Goal: Check status: Check status

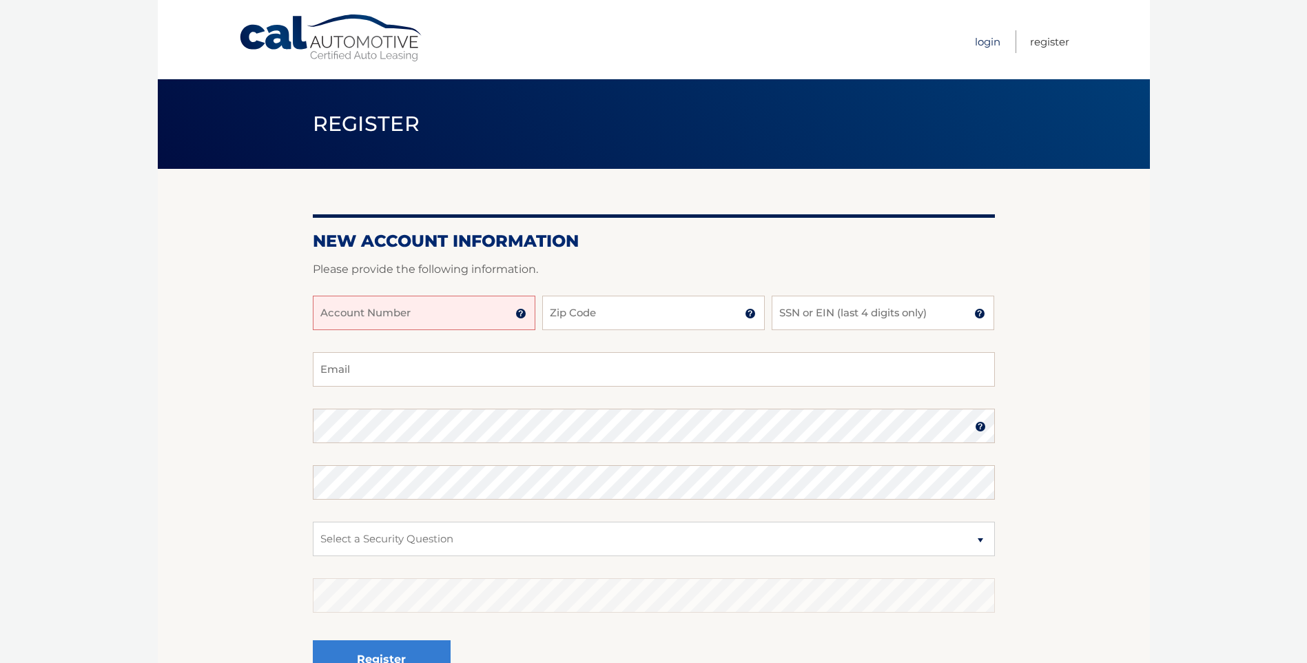
click at [985, 44] on link "Login" at bounding box center [987, 41] width 25 height 23
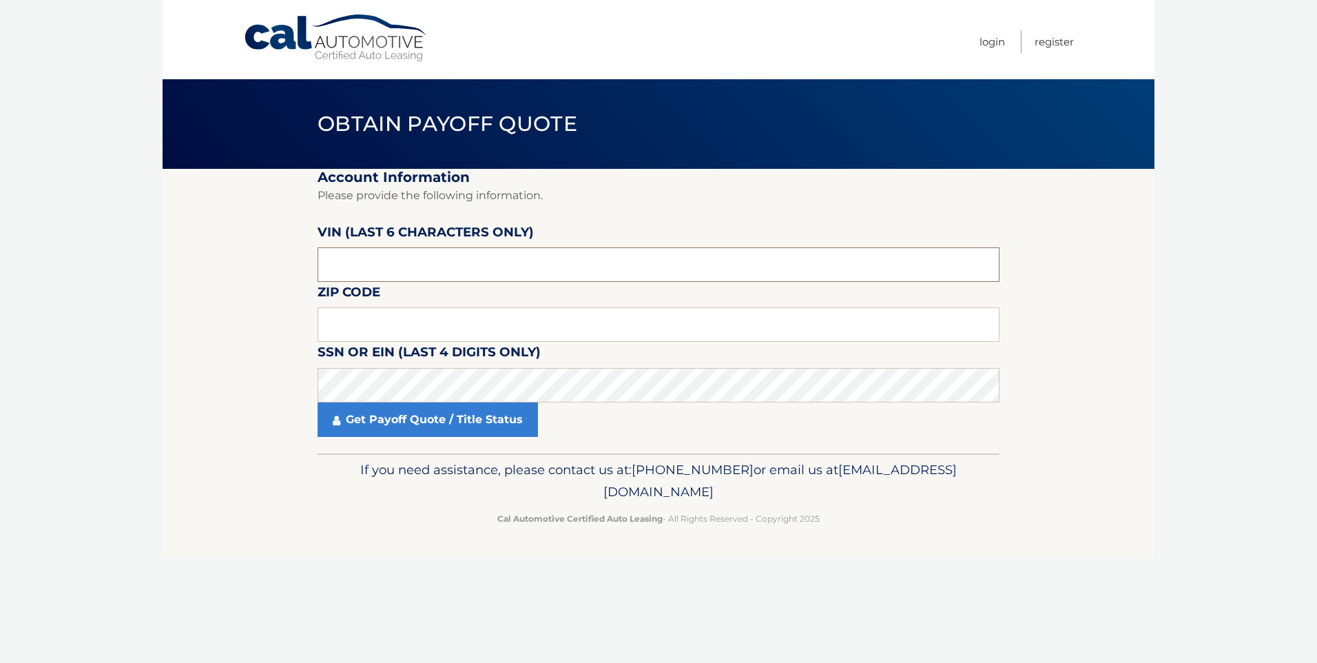
click at [375, 265] on input "text" at bounding box center [659, 264] width 682 height 34
click at [383, 317] on input "text" at bounding box center [659, 324] width 682 height 34
type input "08527"
click at [397, 254] on input "text" at bounding box center [659, 264] width 682 height 34
type input "H*****"
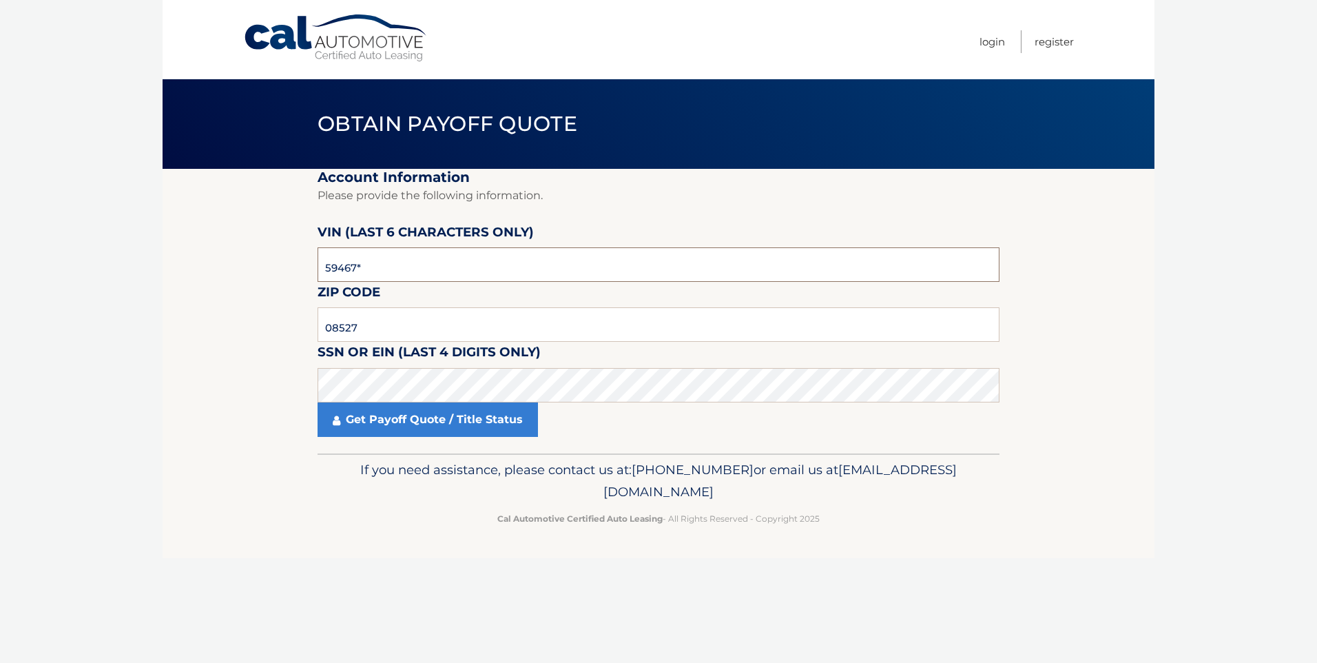
type input "594677"
click at [443, 421] on link "Get Payoff Quote / Title Status" at bounding box center [428, 419] width 220 height 34
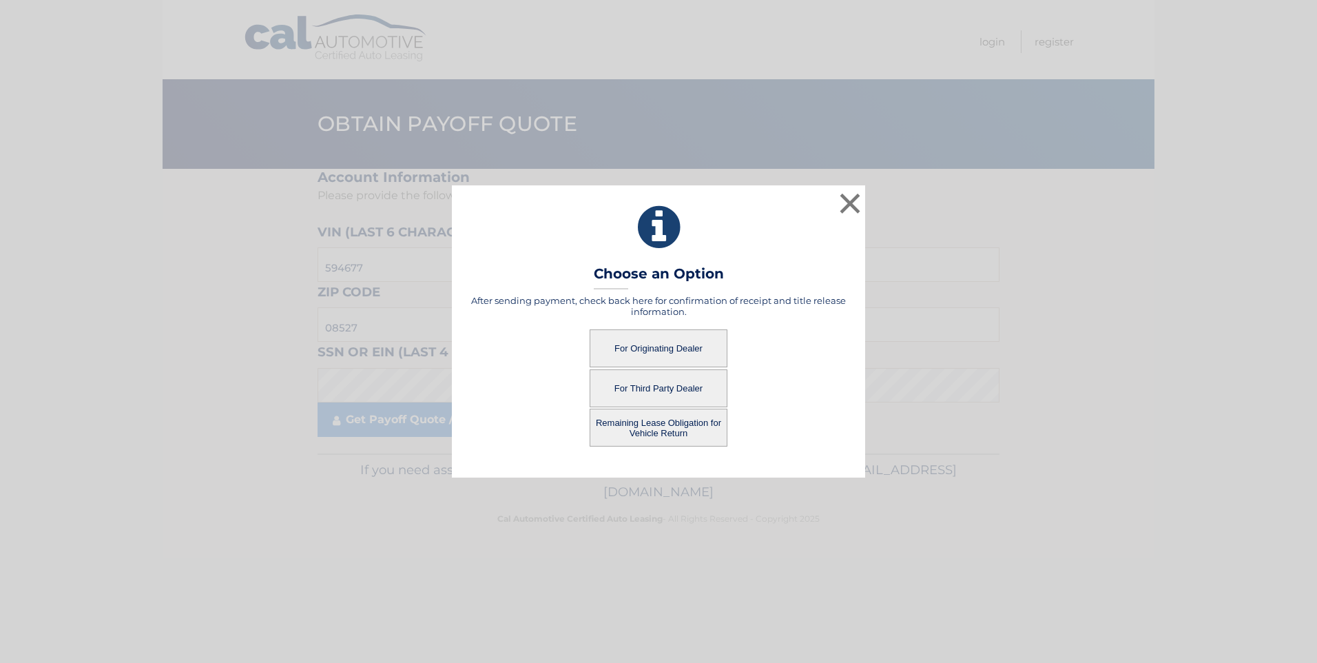
click at [662, 339] on button "For Originating Dealer" at bounding box center [659, 348] width 138 height 38
click at [648, 387] on button "For Third Party Dealer" at bounding box center [659, 388] width 138 height 38
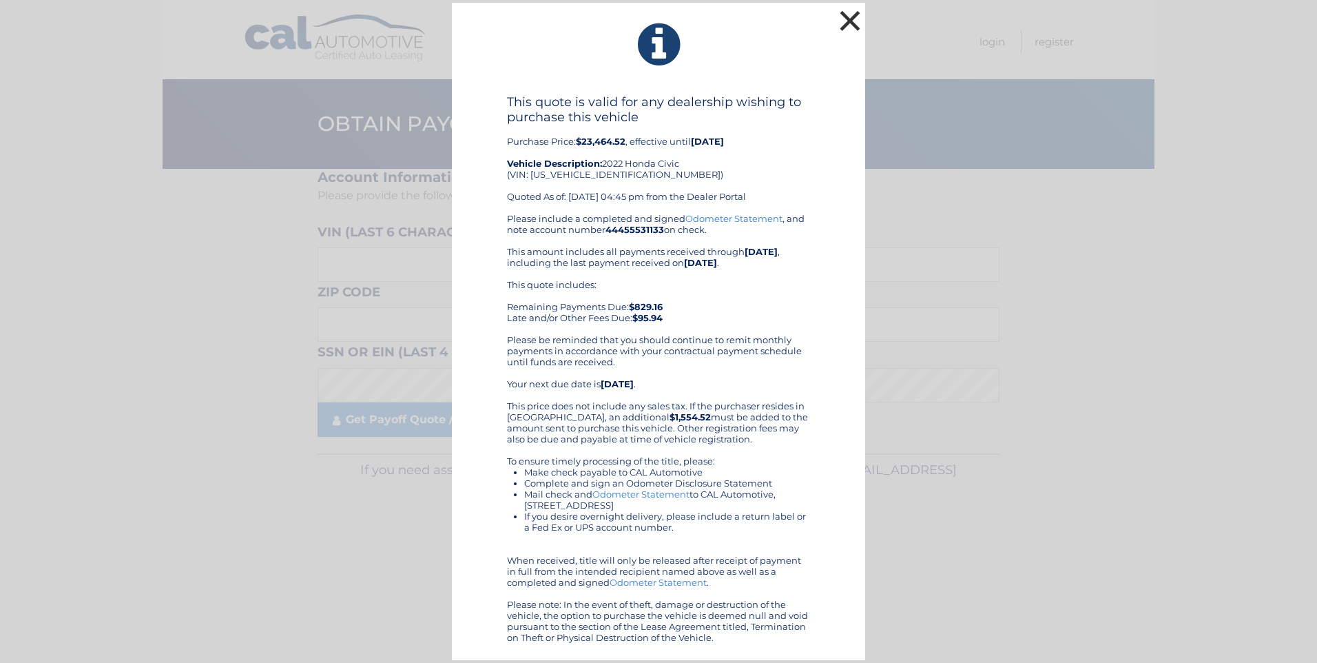
click at [844, 21] on button "×" at bounding box center [850, 21] width 28 height 28
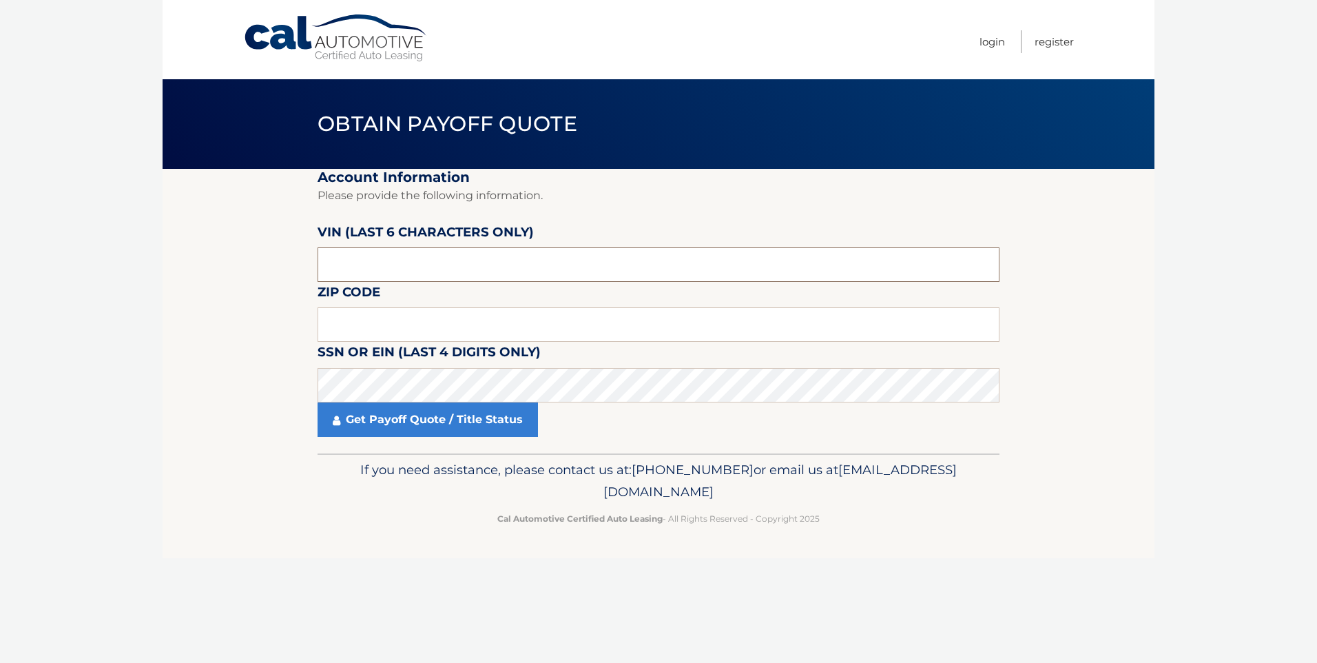
click at [375, 269] on input "text" at bounding box center [659, 264] width 682 height 34
type input "594677"
click at [347, 332] on input "text" at bounding box center [659, 324] width 682 height 34
type input "08527"
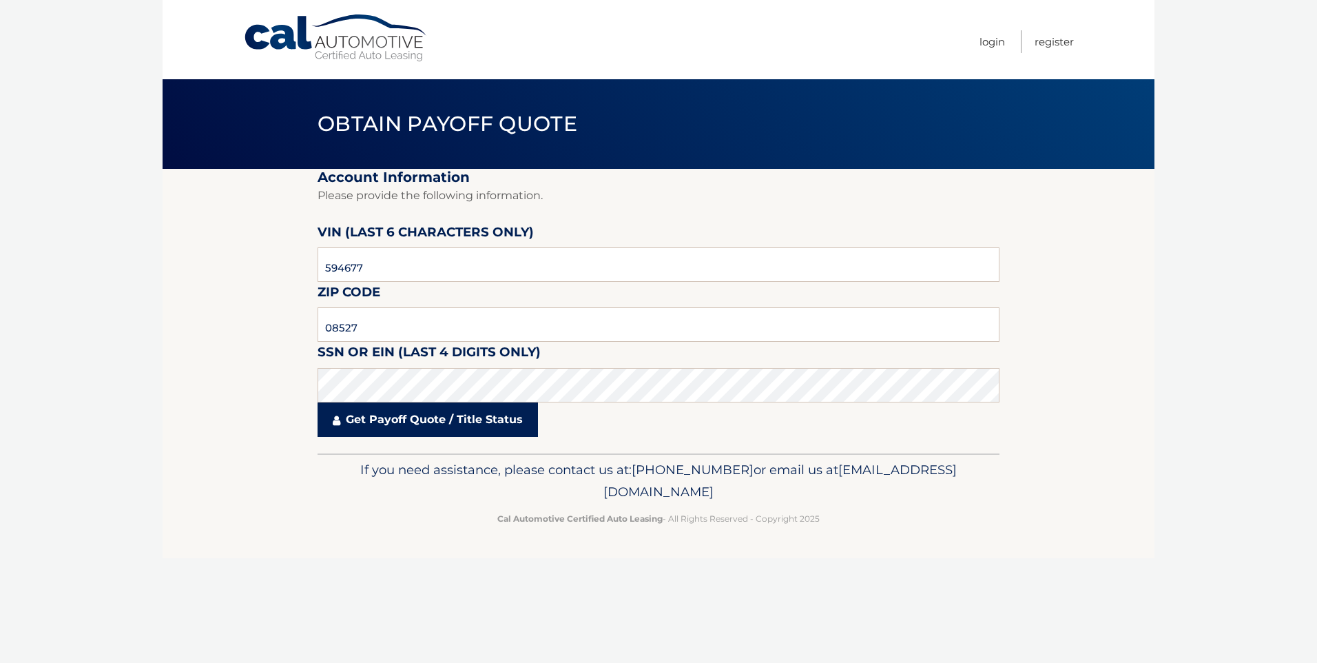
click at [411, 413] on link "Get Payoff Quote / Title Status" at bounding box center [428, 419] width 220 height 34
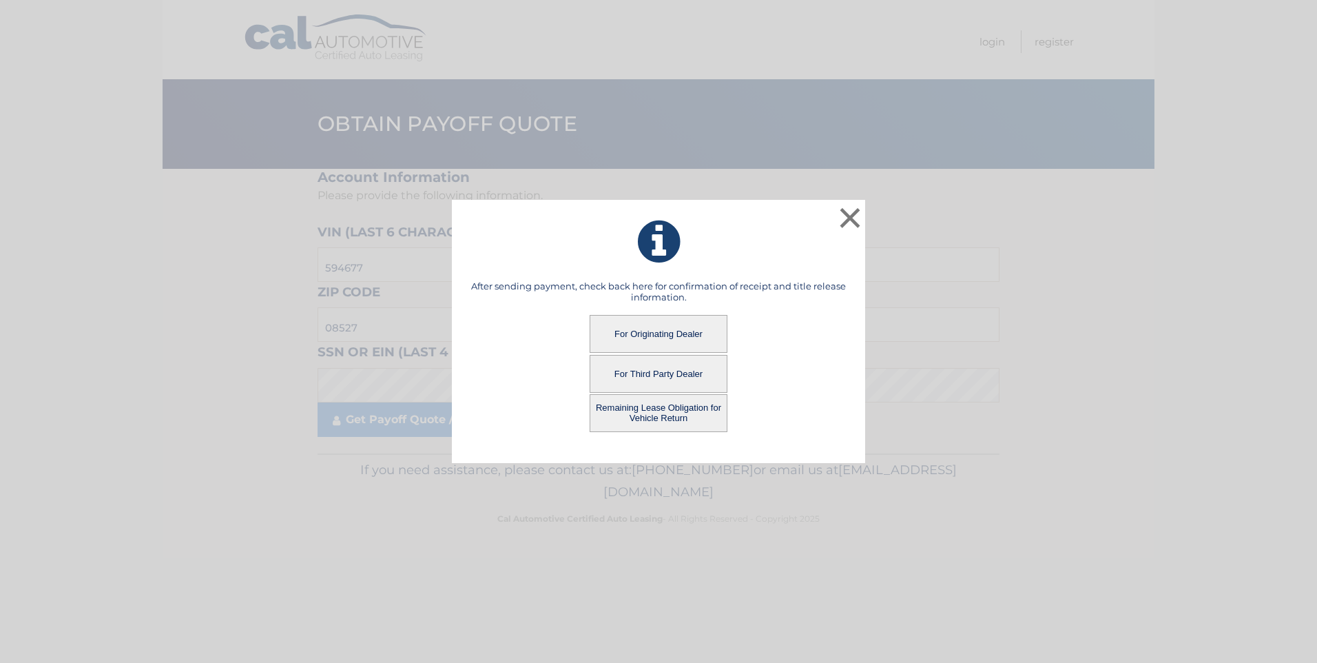
click at [637, 329] on button "For Originating Dealer" at bounding box center [659, 334] width 138 height 38
click at [655, 369] on button "For Third Party Dealer" at bounding box center [659, 374] width 138 height 38
click at [649, 372] on button "For Third Party Dealer" at bounding box center [659, 374] width 138 height 38
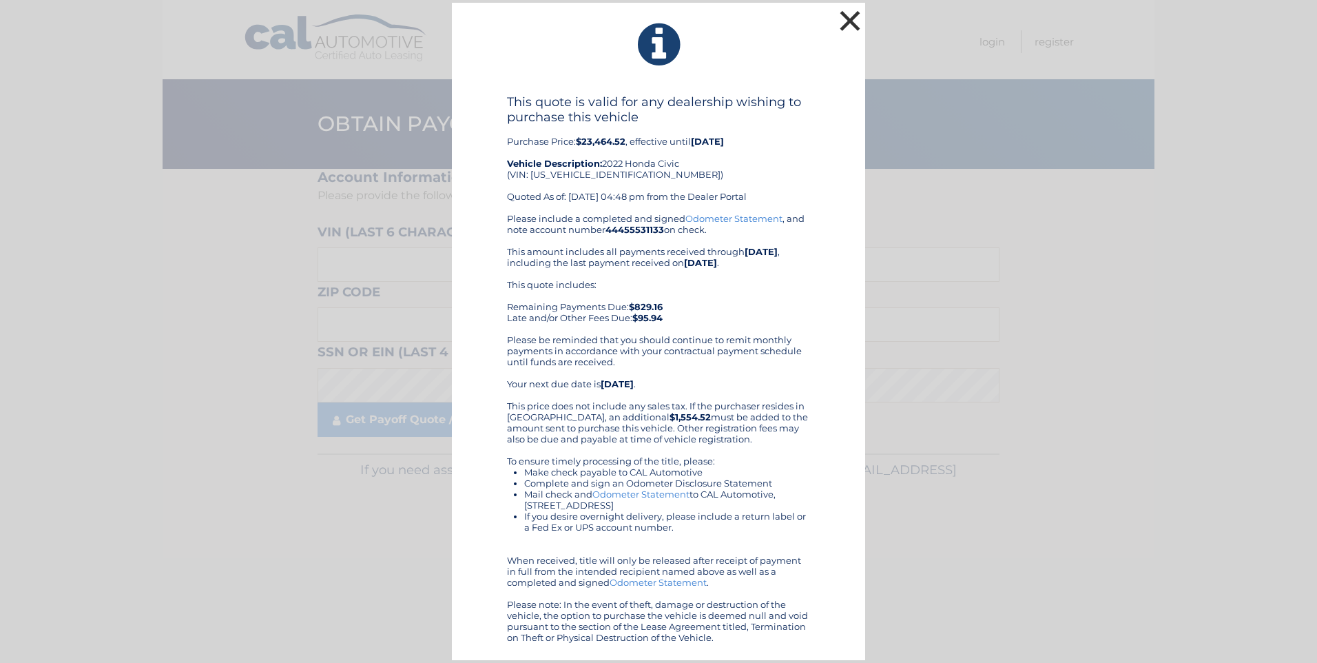
click at [851, 23] on button "×" at bounding box center [850, 21] width 28 height 28
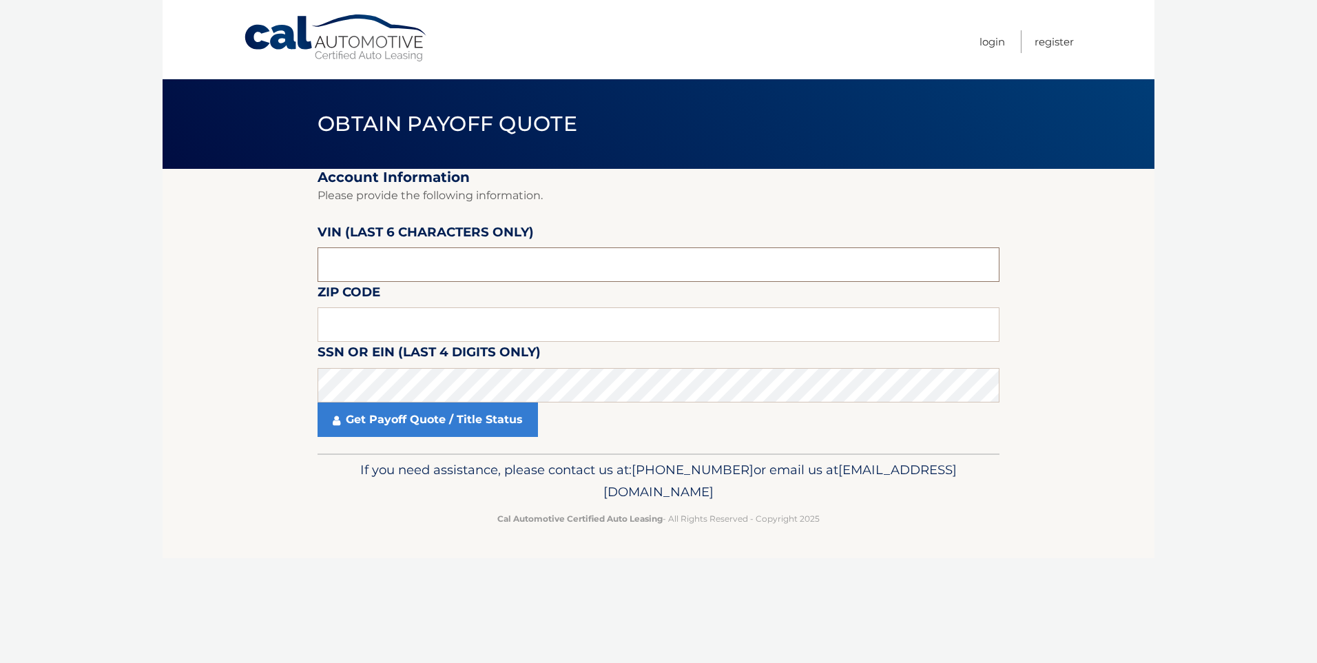
drag, startPoint x: 398, startPoint y: 259, endPoint x: 406, endPoint y: 254, distance: 9.0
click at [406, 254] on input "text" at bounding box center [659, 264] width 682 height 34
type input "594677"
click at [380, 311] on input "text" at bounding box center [659, 324] width 682 height 34
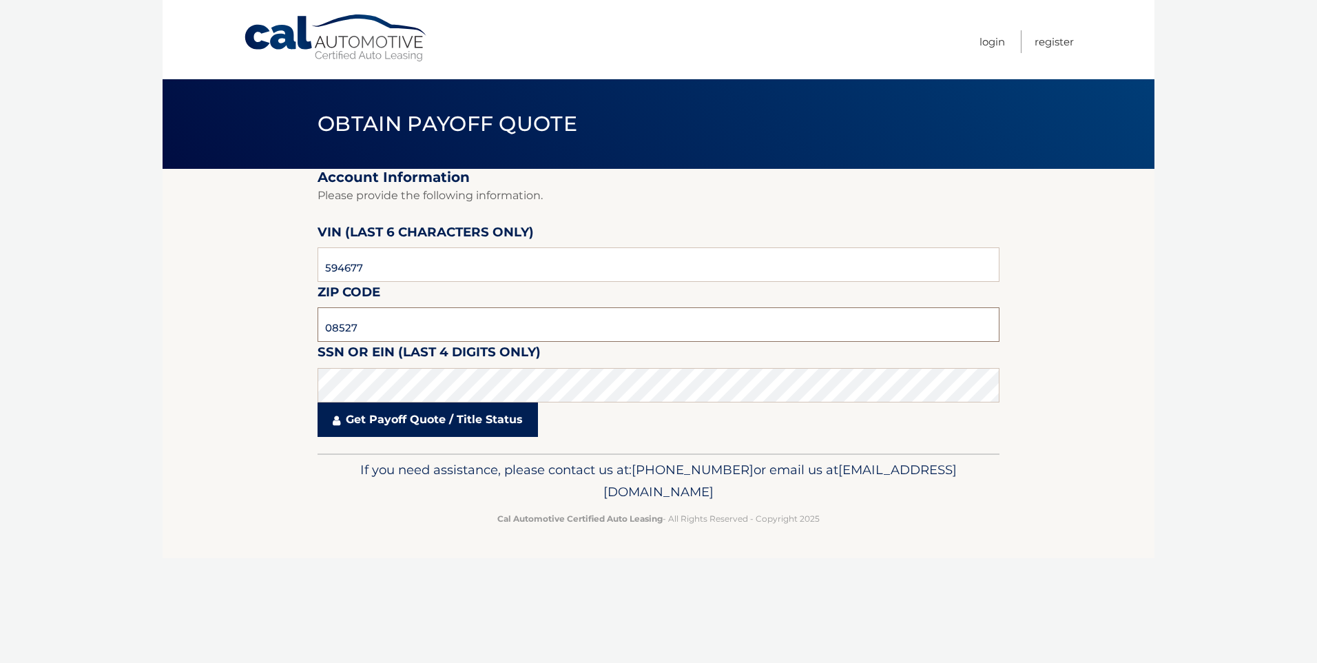
type input "08527"
click at [388, 418] on link "Get Payoff Quote / Title Status" at bounding box center [428, 419] width 220 height 34
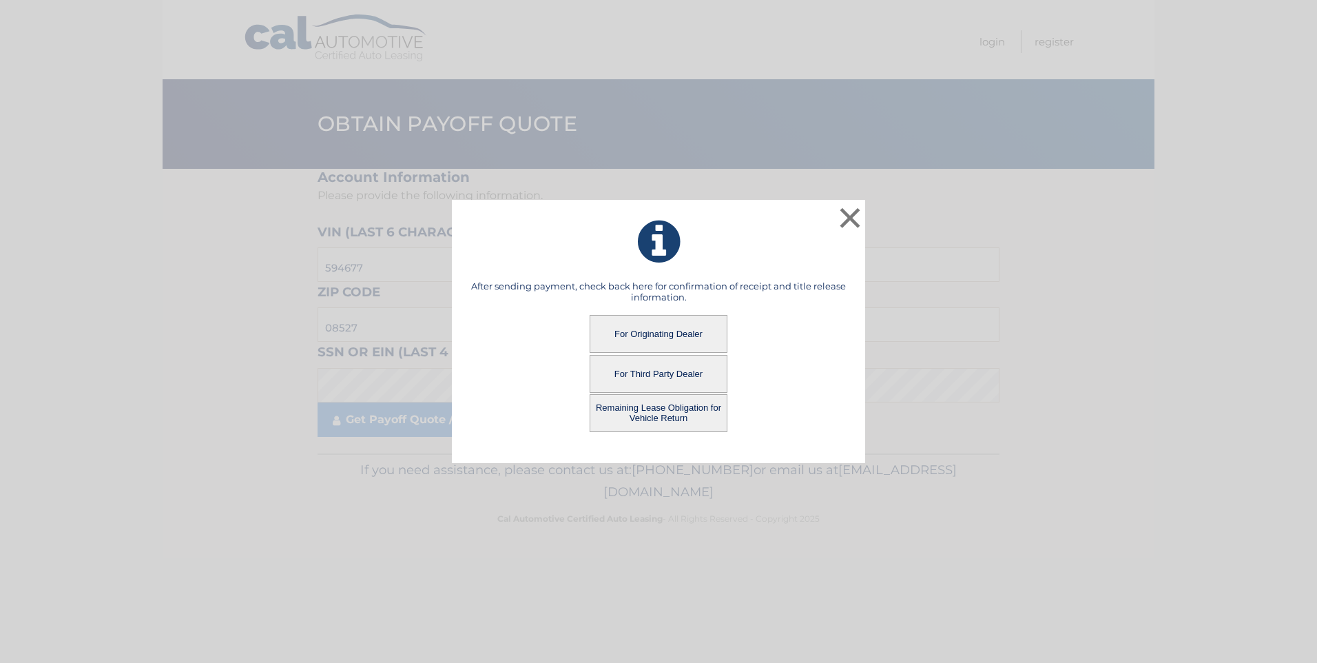
click at [625, 410] on button "Remaining Lease Obligation for Vehicle Return" at bounding box center [659, 413] width 138 height 38
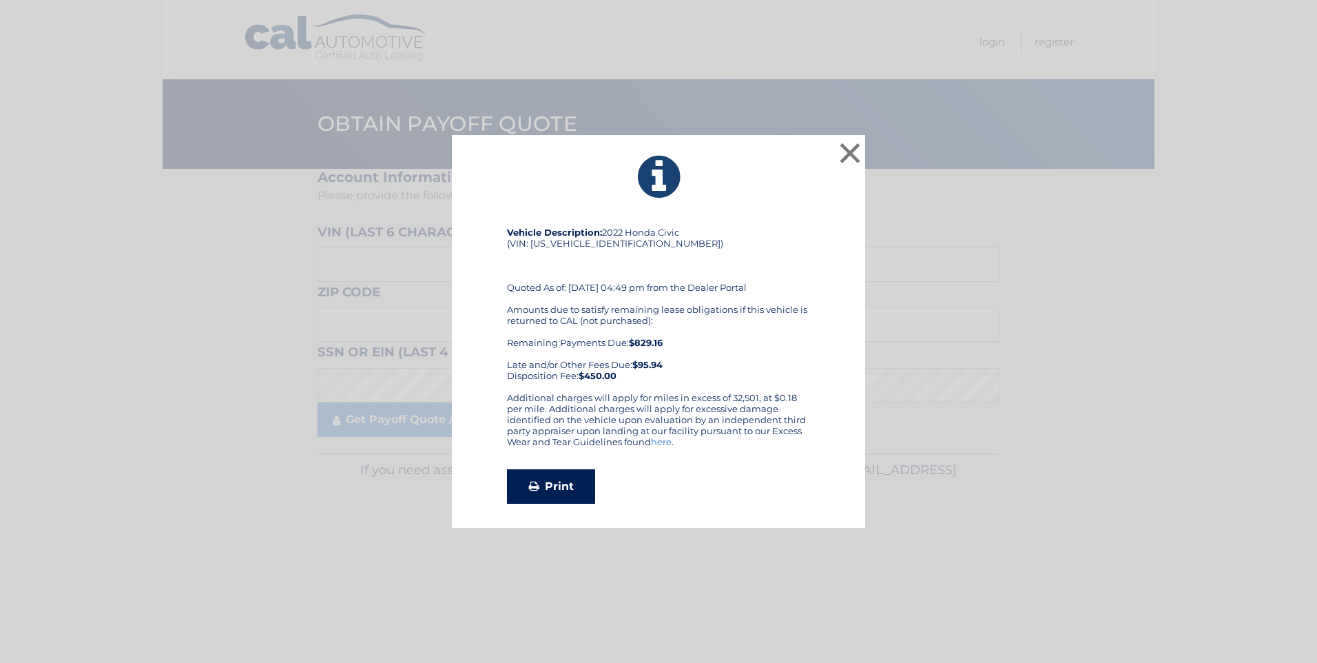
click at [566, 484] on link "Print" at bounding box center [551, 486] width 88 height 34
click at [840, 147] on button "×" at bounding box center [850, 153] width 28 height 28
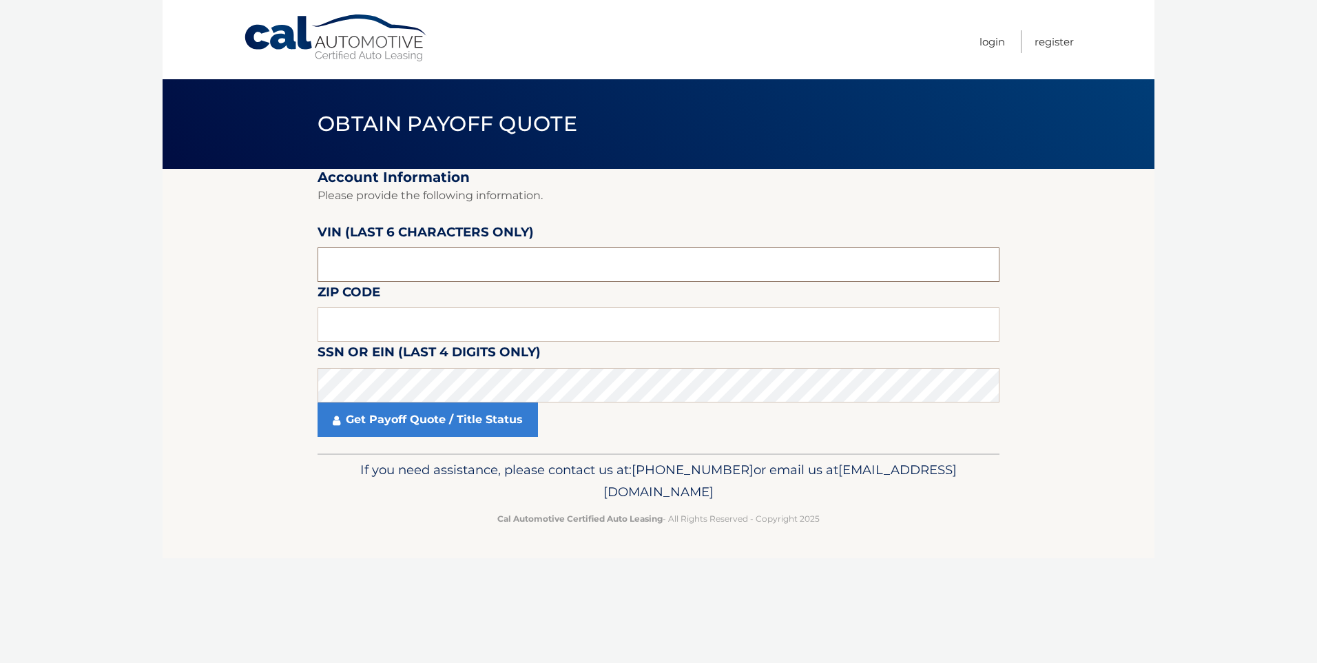
click at [427, 266] on input "text" at bounding box center [659, 264] width 682 height 34
type input "594677"
click at [402, 316] on input "text" at bounding box center [659, 324] width 682 height 34
type input "08527"
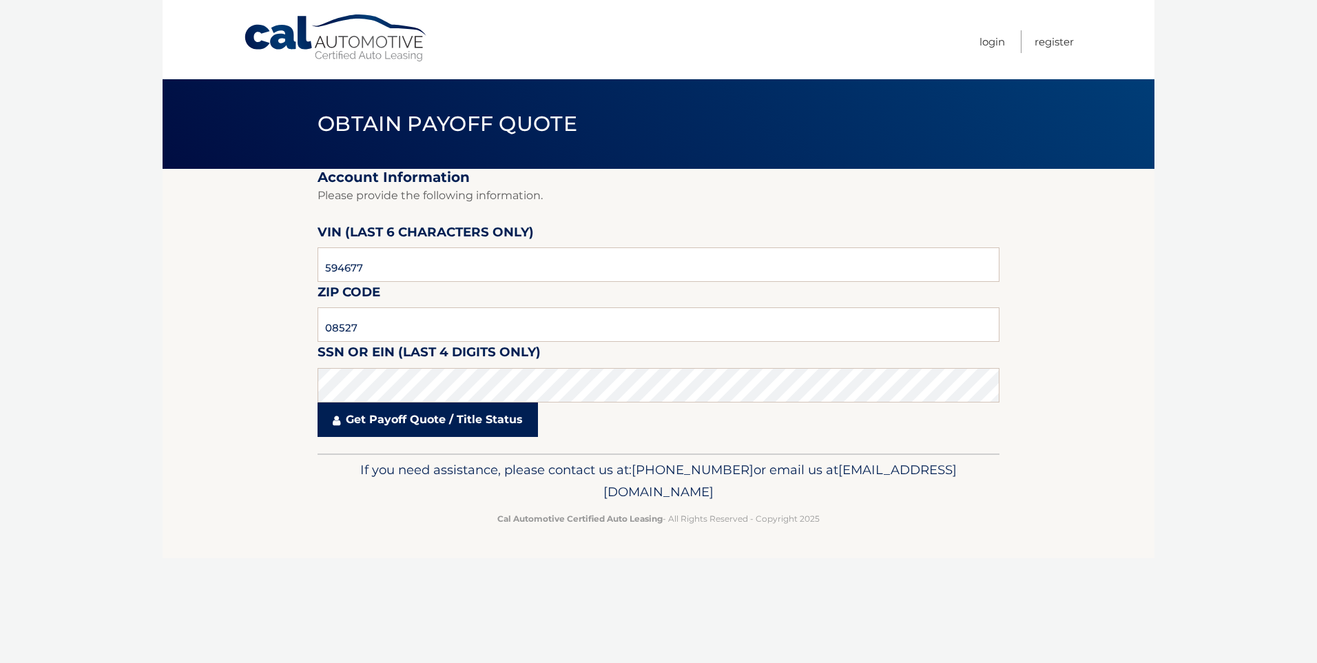
click at [383, 421] on link "Get Payoff Quote / Title Status" at bounding box center [428, 419] width 220 height 34
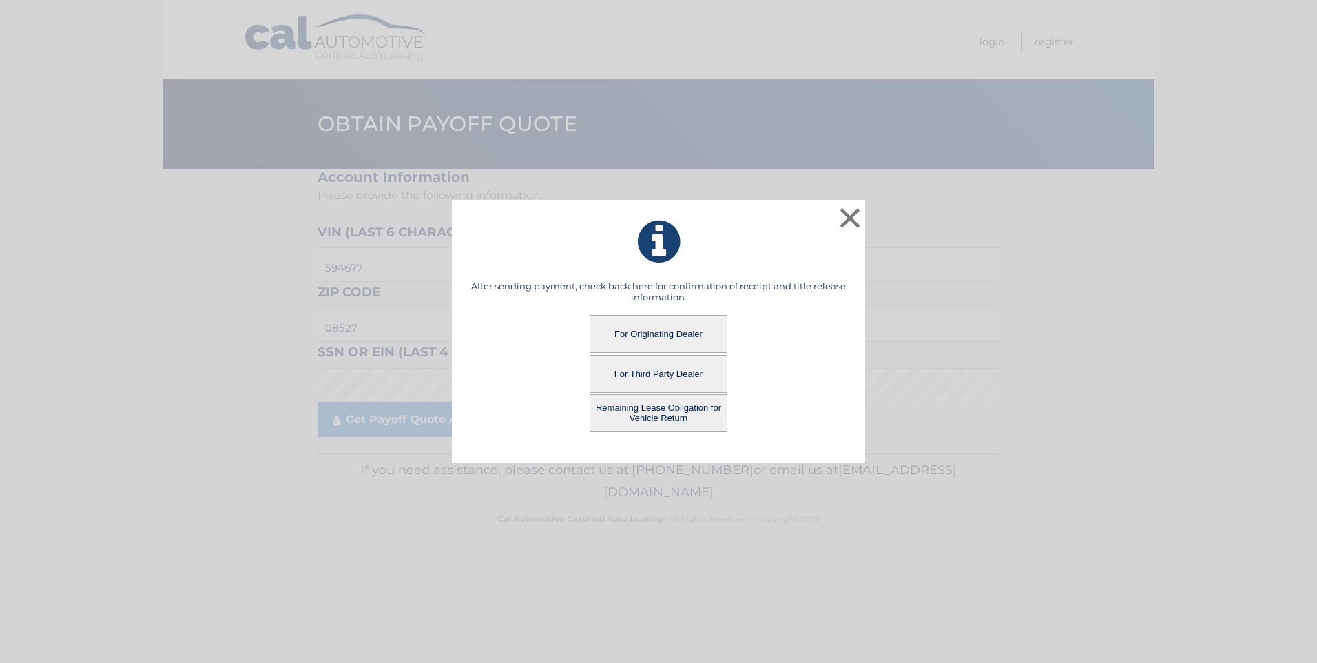
click at [662, 325] on button "For Originating Dealer" at bounding box center [659, 334] width 138 height 38
click at [655, 333] on button "For Originating Dealer" at bounding box center [659, 334] width 138 height 38
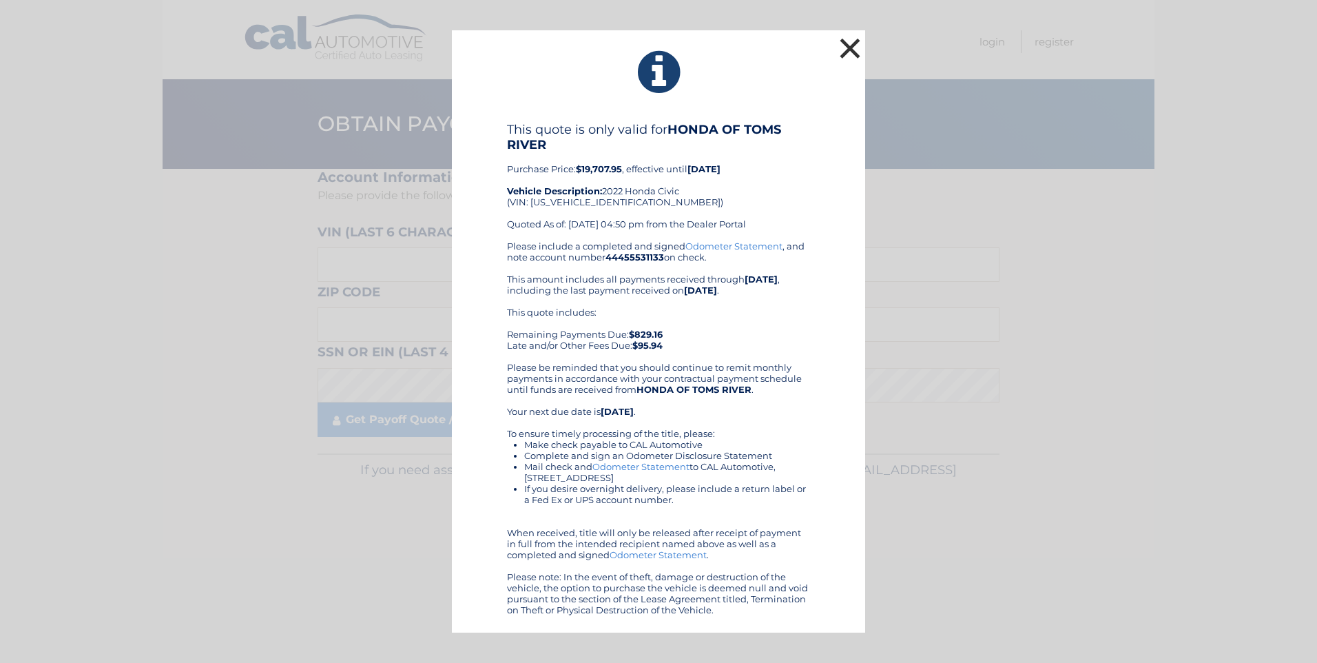
click at [850, 42] on button "×" at bounding box center [850, 48] width 28 height 28
